Goal: Task Accomplishment & Management: Manage account settings

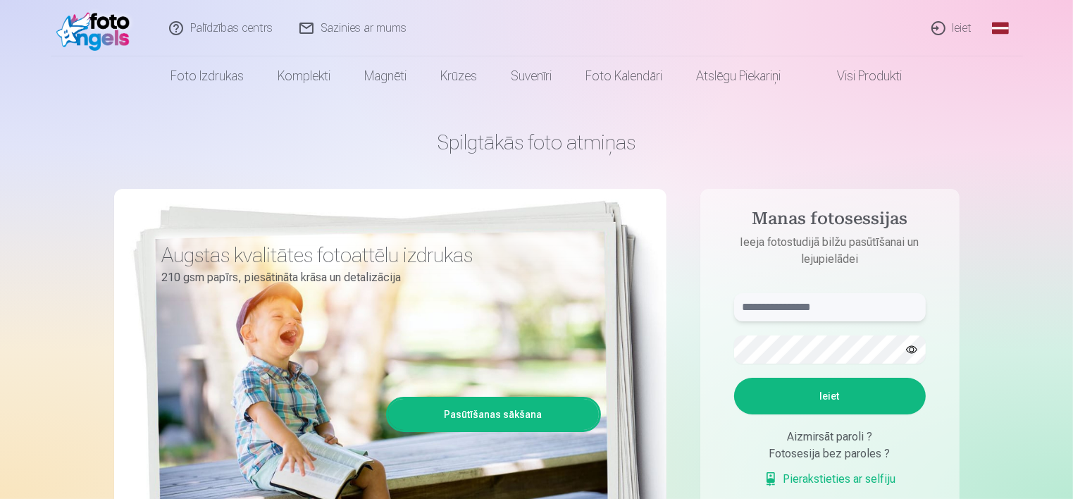
click at [777, 310] on input "text" at bounding box center [830, 307] width 192 height 28
drag, startPoint x: 815, startPoint y: 309, endPoint x: 731, endPoint y: 310, distance: 84.6
click at [731, 310] on form "****** Ieiet Aizmirsāt paroli ? Fotosesija bez paroles ? Pierakstieties ar self…" at bounding box center [830, 397] width 220 height 209
type input "**********"
click at [868, 402] on button "Ieiet" at bounding box center [830, 396] width 192 height 37
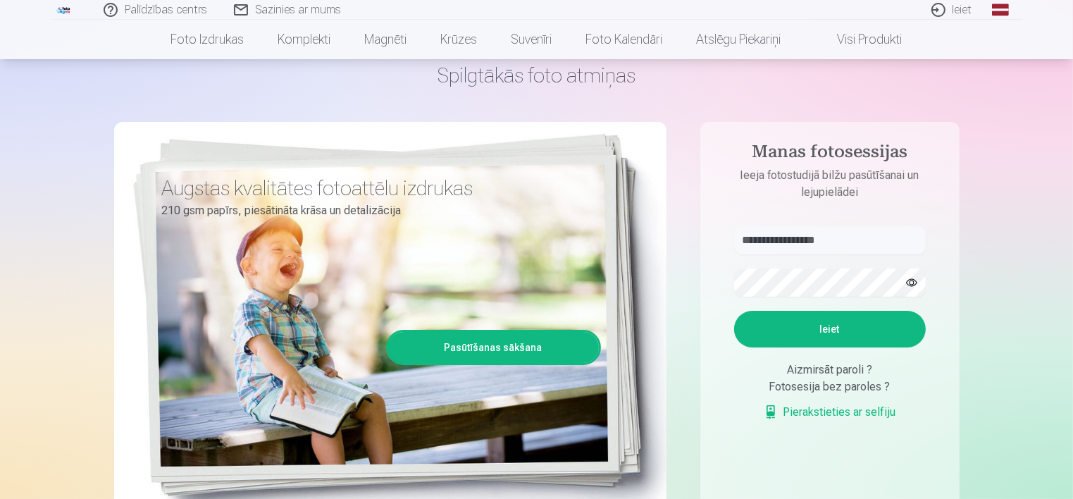
scroll to position [141, 0]
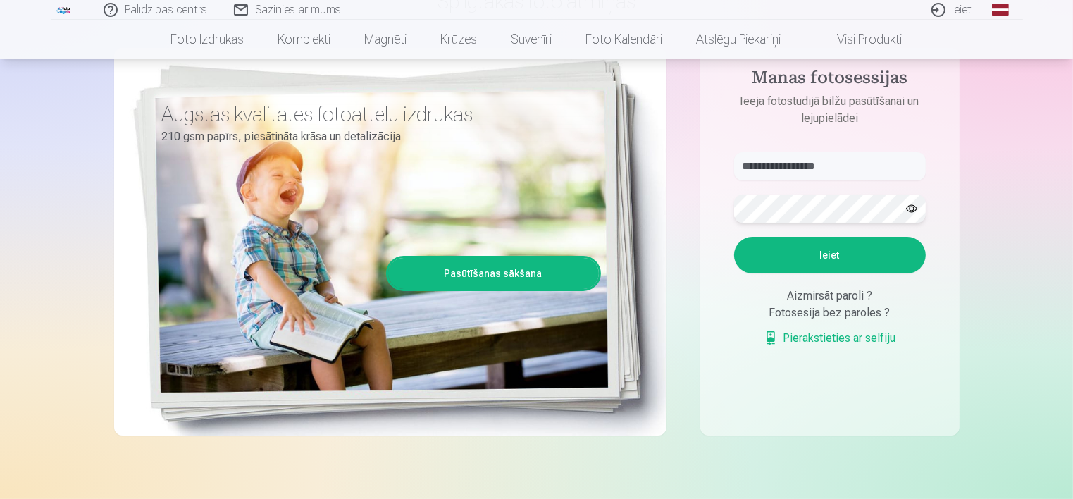
click at [689, 206] on div "**********" at bounding box center [537, 212] width 846 height 514
drag, startPoint x: 843, startPoint y: 161, endPoint x: 680, endPoint y: 156, distance: 163.6
click at [671, 156] on div "**********" at bounding box center [537, 212] width 846 height 514
click at [803, 166] on input "text" at bounding box center [830, 166] width 192 height 28
click at [822, 169] on input "text" at bounding box center [830, 166] width 192 height 28
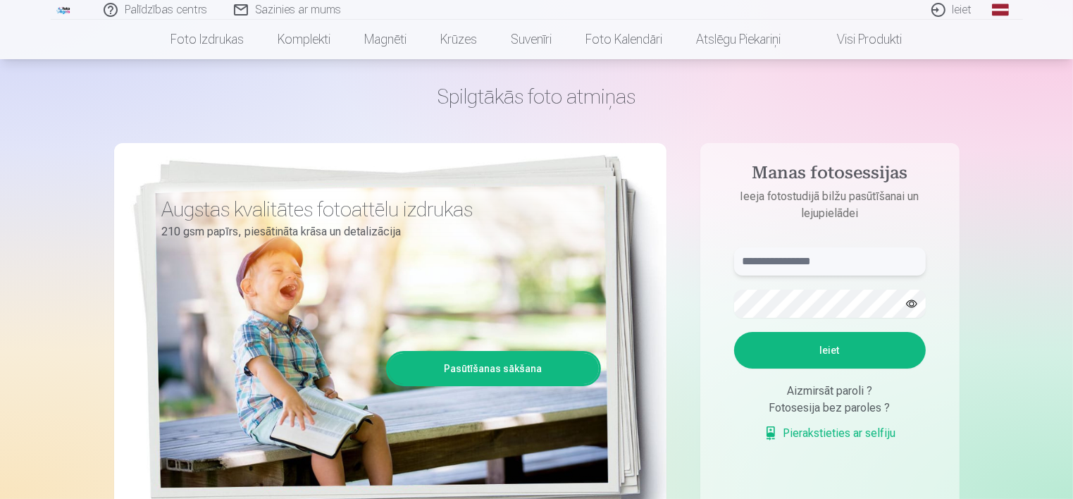
scroll to position [70, 0]
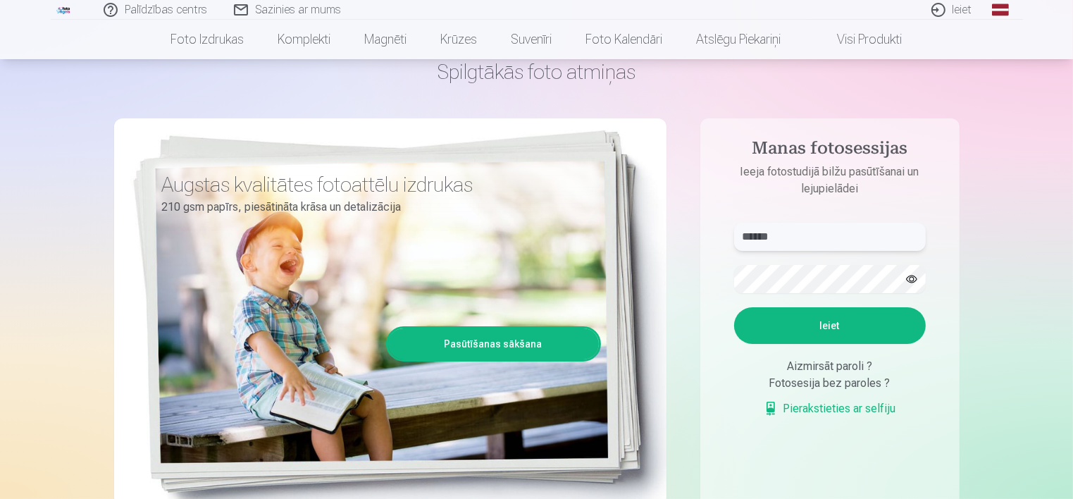
type input "******"
click at [896, 316] on button "Ieiet" at bounding box center [830, 325] width 192 height 37
click at [851, 383] on div "Fotosesija bez paroles ?" at bounding box center [830, 383] width 192 height 17
click at [884, 381] on div "Fotosesija bez paroles ?" at bounding box center [830, 383] width 192 height 17
click at [828, 369] on div "Aizmirsāt paroli ?" at bounding box center [830, 366] width 192 height 17
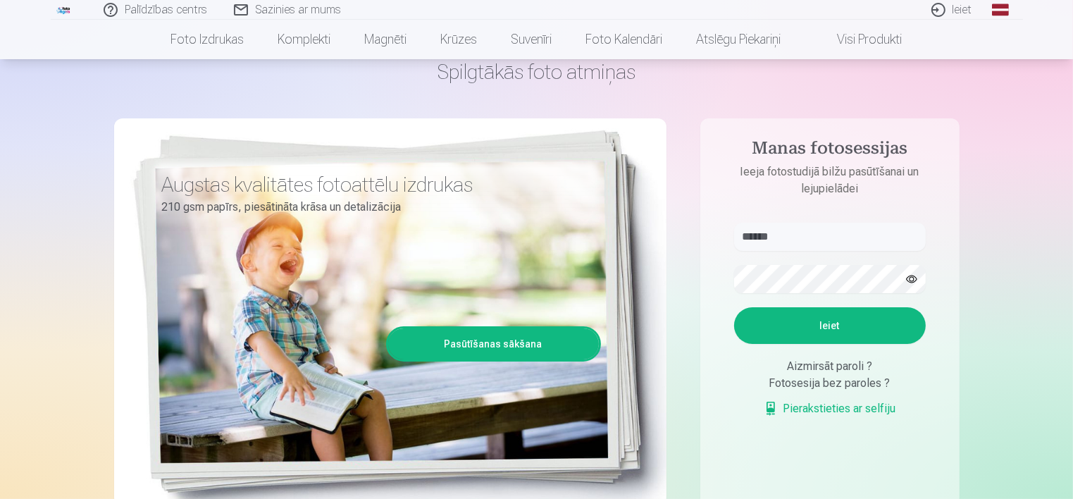
click at [820, 377] on div "Fotosesija bez paroles ?" at bounding box center [830, 383] width 192 height 17
click at [823, 383] on div "Fotosesija bez paroles ?" at bounding box center [830, 383] width 192 height 17
click at [853, 373] on div "Aizmirsāt paroli ?" at bounding box center [830, 366] width 192 height 17
drag, startPoint x: 853, startPoint y: 366, endPoint x: 862, endPoint y: 361, distance: 10.4
click at [854, 364] on div "Aizmirsāt paroli ?" at bounding box center [830, 366] width 192 height 17
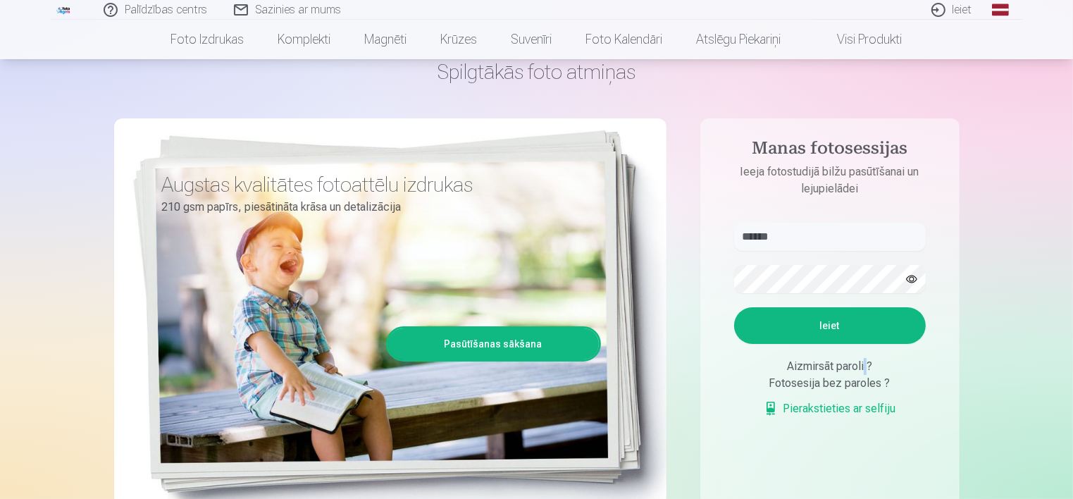
click at [867, 361] on div "Aizmirsāt paroli ?" at bounding box center [830, 366] width 192 height 17
click at [872, 362] on div "Aizmirsāt paroli ?" at bounding box center [830, 366] width 192 height 17
drag, startPoint x: 873, startPoint y: 364, endPoint x: 879, endPoint y: 383, distance: 19.4
click at [879, 383] on div "Aizmirsāt paroli ? Fotosesija bez paroles ? Pierakstieties ar selfiju" at bounding box center [830, 387] width 192 height 59
click at [881, 388] on div "Fotosesija bez paroles ?" at bounding box center [830, 383] width 192 height 17
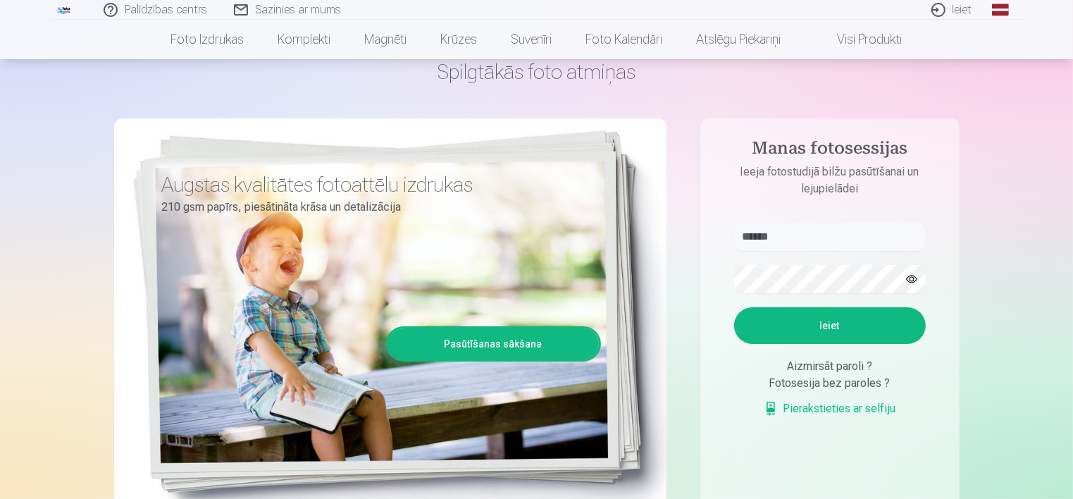
click at [839, 383] on div "Fotosesija bez paroles ?" at bounding box center [830, 383] width 192 height 17
click at [843, 383] on div "Fotosesija bez paroles ?" at bounding box center [830, 383] width 192 height 17
drag, startPoint x: 843, startPoint y: 383, endPoint x: 930, endPoint y: 359, distance: 90.8
click at [930, 359] on form "****** Kļūda! Nederīgi autorizācijas dati. Ieiet Aizmirsāt paroli ? Fotosesija …" at bounding box center [830, 327] width 220 height 209
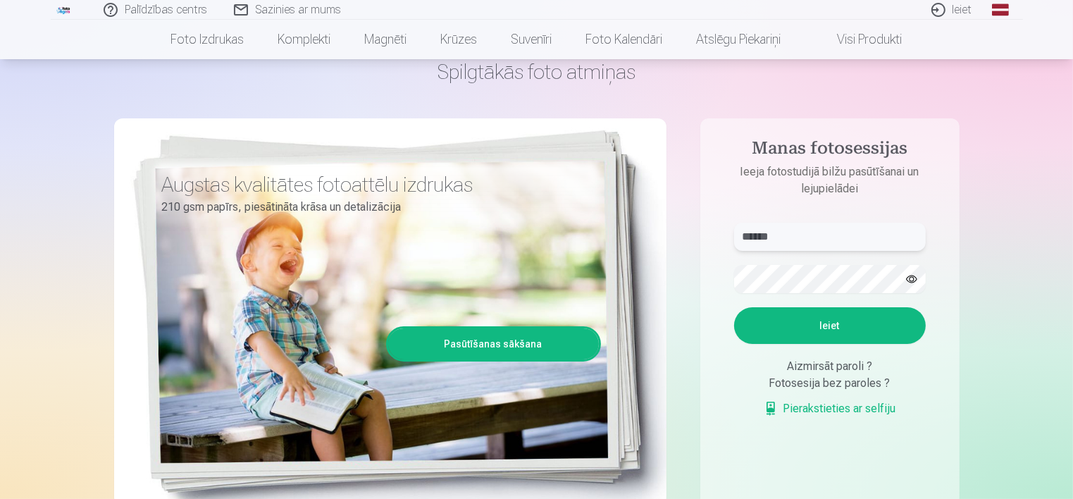
drag, startPoint x: 811, startPoint y: 237, endPoint x: 533, endPoint y: 234, distance: 278.4
click at [537, 235] on div "Spilgtākās foto atmiņas Augstas kvalitātes fotoattēlu izdrukas 210 gsm papīrs, …" at bounding box center [537, 282] width 846 height 514
click at [877, 407] on link "Pierakstieties ar selfiju" at bounding box center [830, 408] width 132 height 17
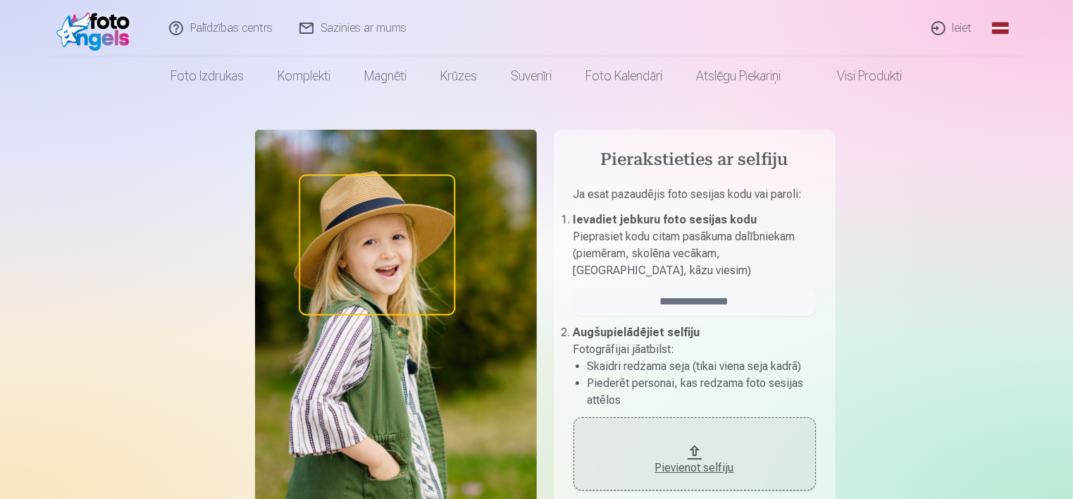
click at [964, 32] on link "Ieiet" at bounding box center [953, 28] width 68 height 56
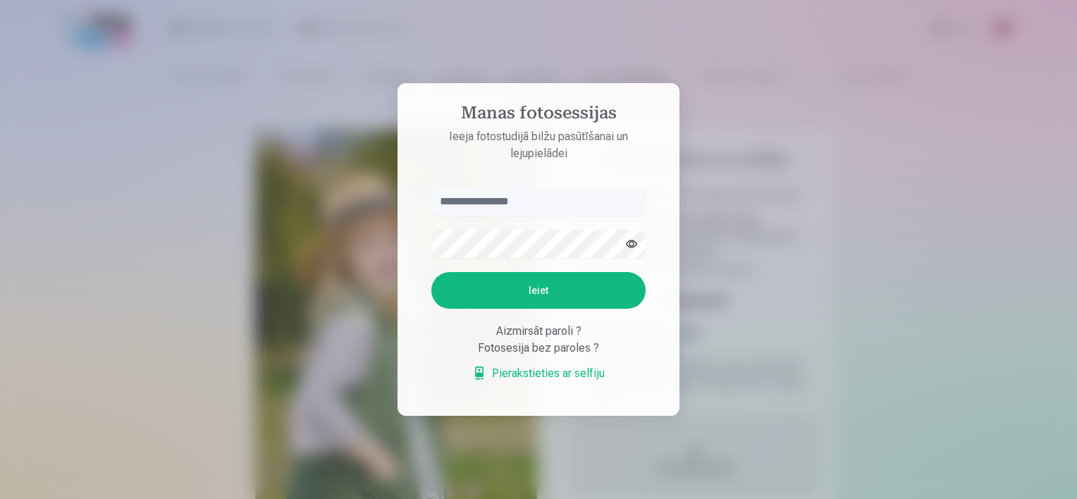
click at [569, 330] on div "Aizmirsāt paroli ?" at bounding box center [538, 331] width 214 height 17
drag, startPoint x: 569, startPoint y: 330, endPoint x: 626, endPoint y: 335, distance: 56.6
click at [620, 350] on div "Fotosesija bez paroles ?" at bounding box center [538, 348] width 214 height 17
click at [633, 249] on button "button" at bounding box center [631, 243] width 27 height 27
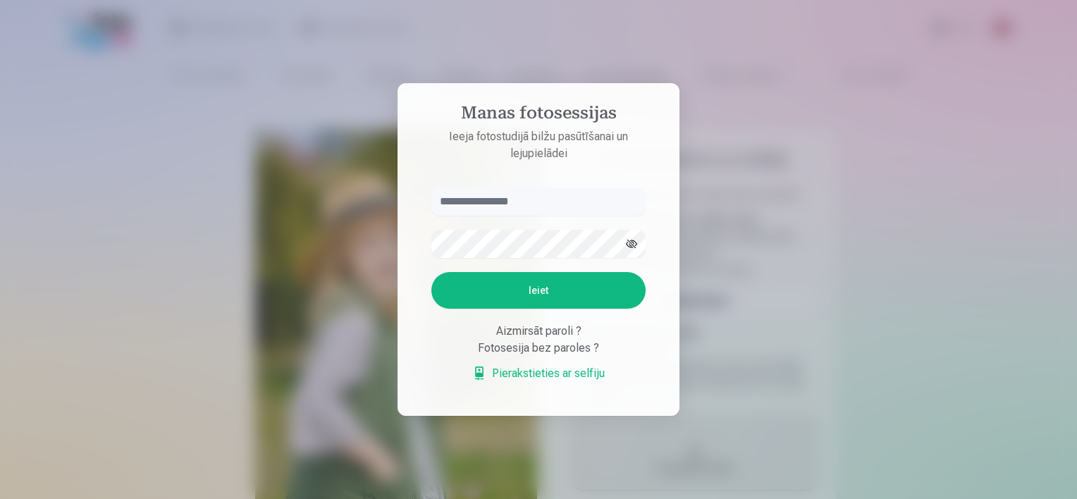
click at [631, 242] on button "button" at bounding box center [631, 243] width 27 height 27
click at [524, 201] on input "text" at bounding box center [538, 201] width 214 height 28
